Goal: Find specific fact: Find contact information

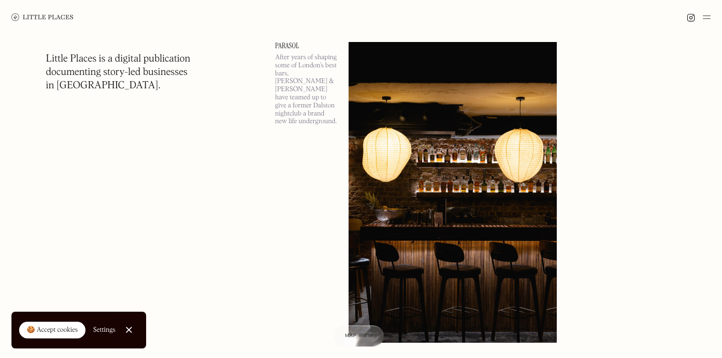
scroll to position [738, 0]
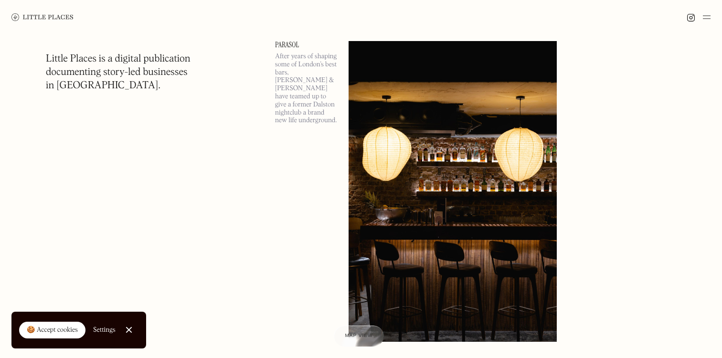
click at [304, 81] on p "After years of shaping some of London’s best bars, [PERSON_NAME] & [PERSON_NAME…" at bounding box center [306, 89] width 62 height 72
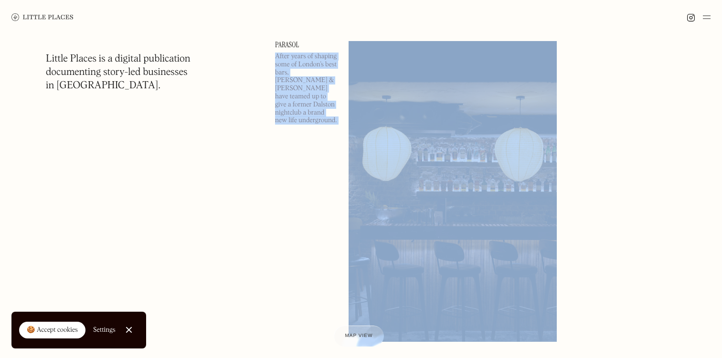
click at [301, 90] on p "After years of shaping some of London’s best bars, [PERSON_NAME] & [PERSON_NAME…" at bounding box center [306, 89] width 62 height 72
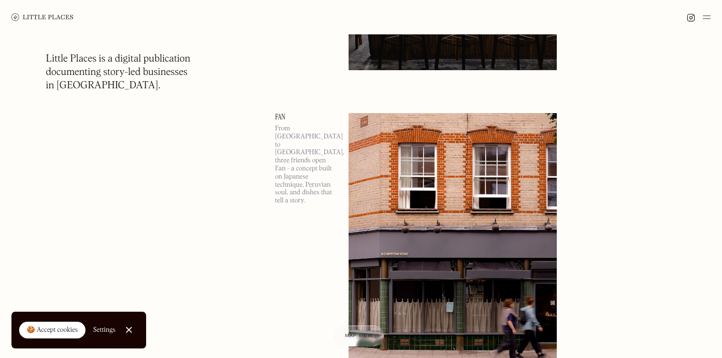
scroll to position [1082, 0]
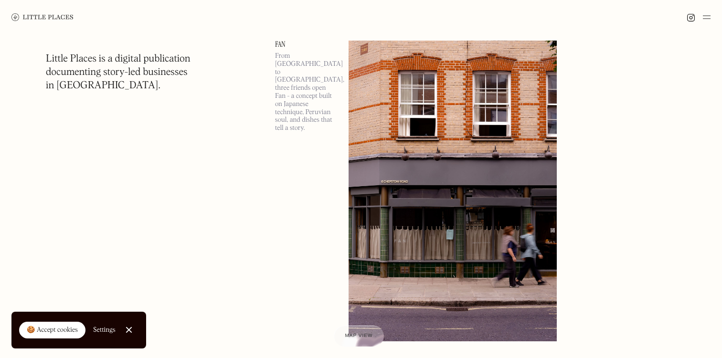
click at [305, 83] on p "From [GEOGRAPHIC_DATA] to [GEOGRAPHIC_DATA], three friends open Fan - a concept…" at bounding box center [306, 92] width 62 height 80
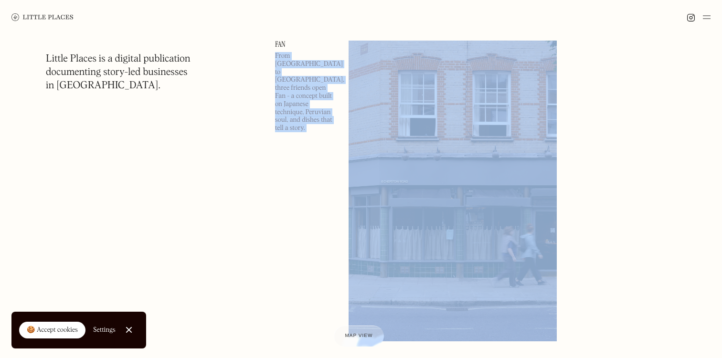
click at [306, 73] on p "From [GEOGRAPHIC_DATA] to [GEOGRAPHIC_DATA], three friends open Fan - a concept…" at bounding box center [306, 92] width 62 height 80
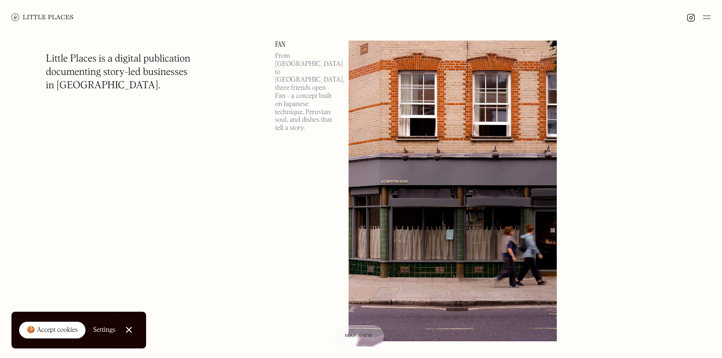
click at [455, 115] on img at bounding box center [453, 191] width 208 height 301
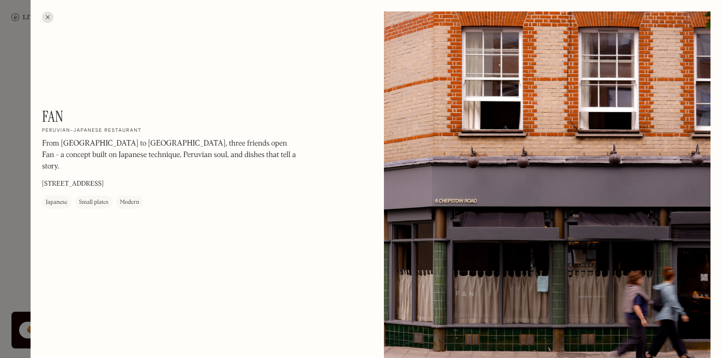
drag, startPoint x: 42, startPoint y: 173, endPoint x: 39, endPoint y: 168, distance: 5.6
drag, startPoint x: 84, startPoint y: 172, endPoint x: 41, endPoint y: 172, distance: 42.5
click at [42, 179] on p "[STREET_ADDRESS]" at bounding box center [73, 184] width 62 height 10
copy p "[STREET_ADDRESS]"
